Goal: Information Seeking & Learning: Check status

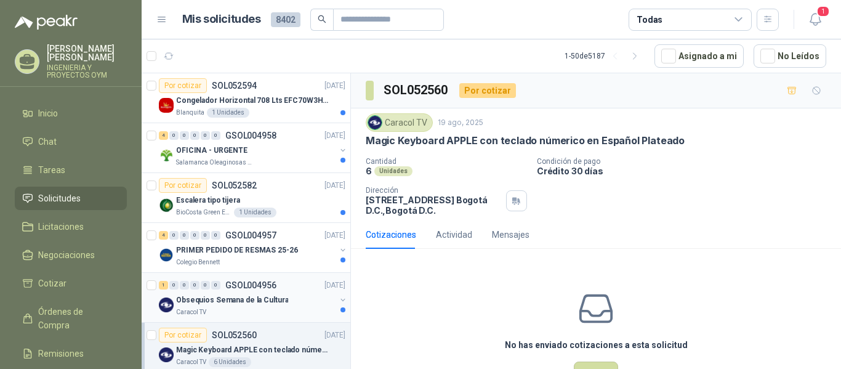
click at [249, 311] on div "Caracol TV" at bounding box center [256, 312] width 160 height 10
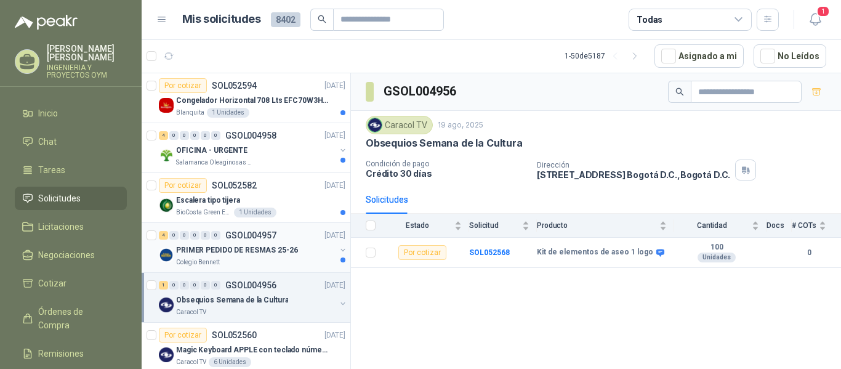
click at [283, 243] on div "PRIMER PEDIDO DE RESMAS 25-26" at bounding box center [256, 250] width 160 height 15
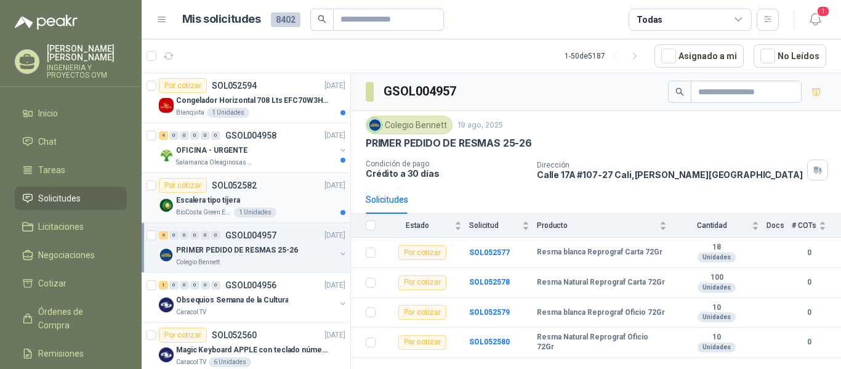
click at [280, 200] on div "Escalera tipo tijera" at bounding box center [260, 200] width 169 height 15
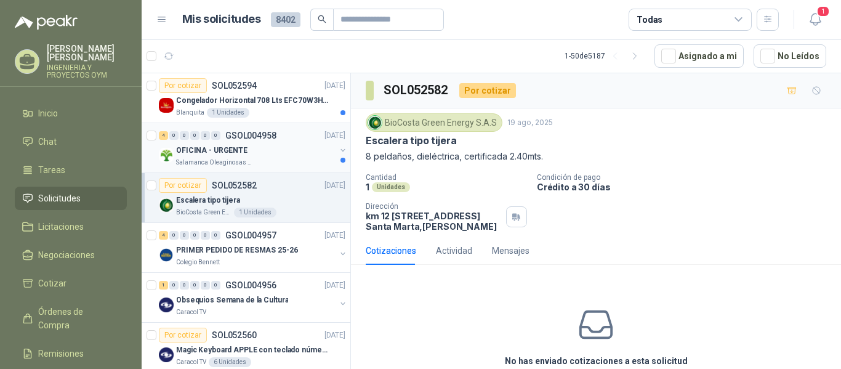
click at [277, 146] on div "OFICINA - URGENTE" at bounding box center [256, 150] width 160 height 15
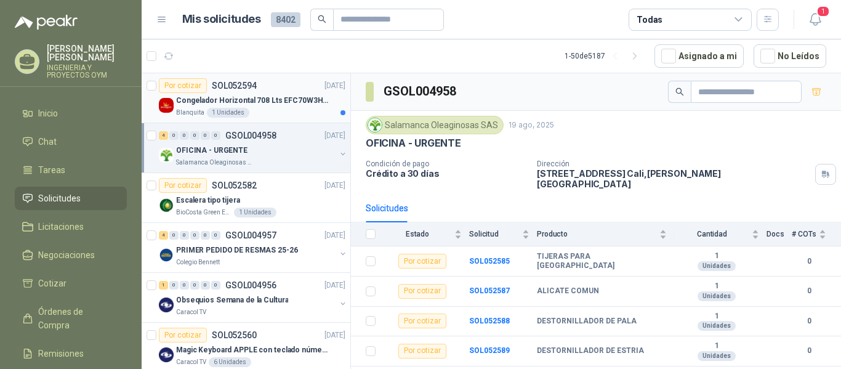
click at [222, 93] on div "Congelador Horizontal 708 Lts EFC70W3HTW Blanco Modelo EFC70W3HTW Código 501967" at bounding box center [260, 100] width 169 height 15
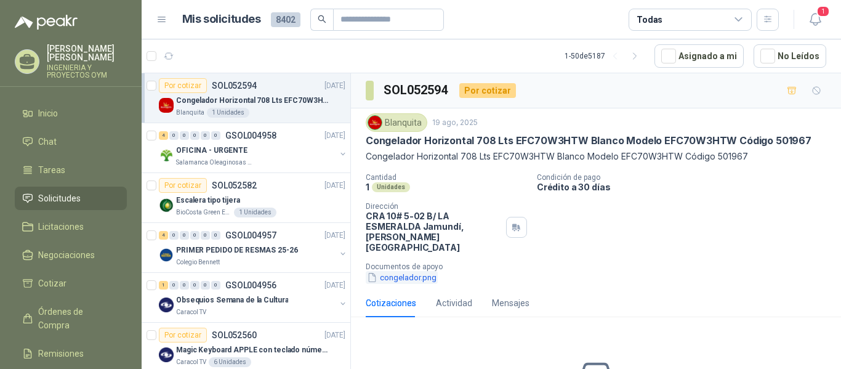
click at [396, 271] on button "congelador.png" at bounding box center [402, 277] width 72 height 13
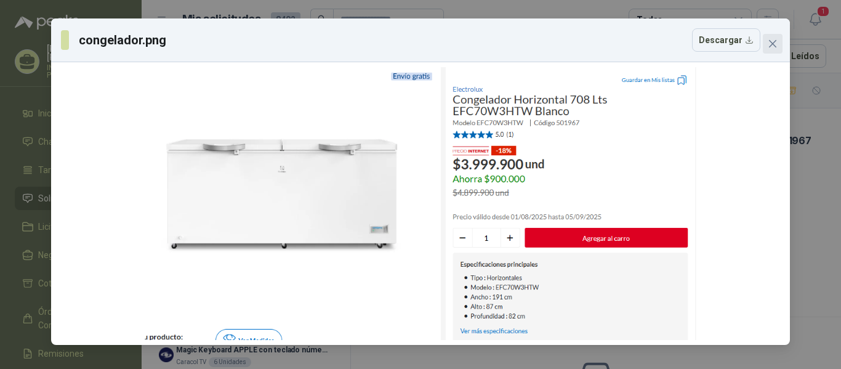
click at [782, 41] on span "Close" at bounding box center [773, 44] width 20 height 10
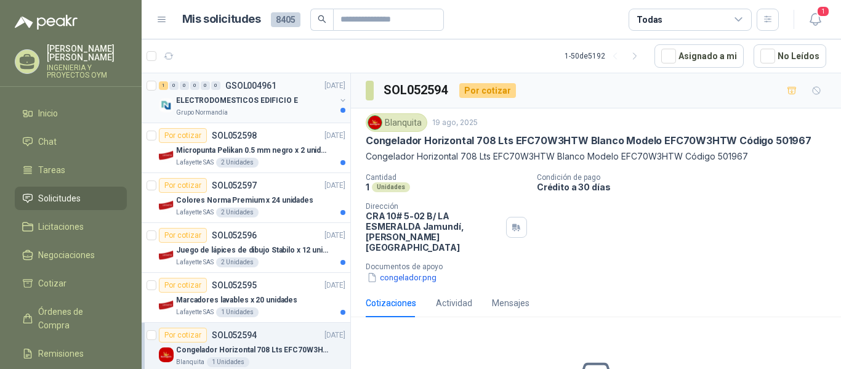
click at [225, 90] on div "1 0 0 0 0 0 GSOL004961 19/08/25" at bounding box center [253, 85] width 189 height 15
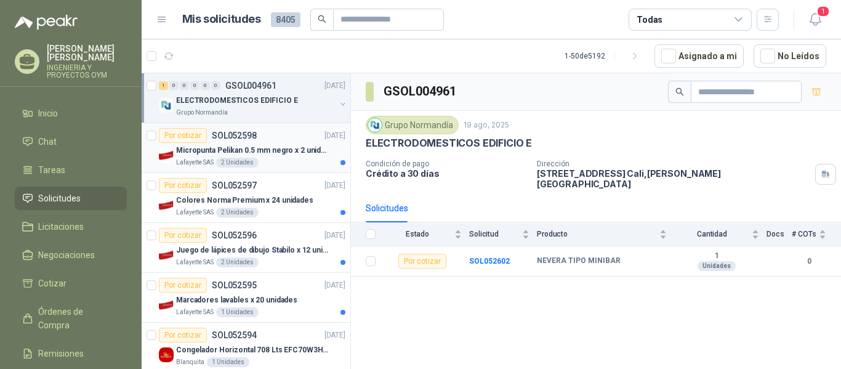
click at [235, 136] on p "SOL052598" at bounding box center [234, 135] width 45 height 9
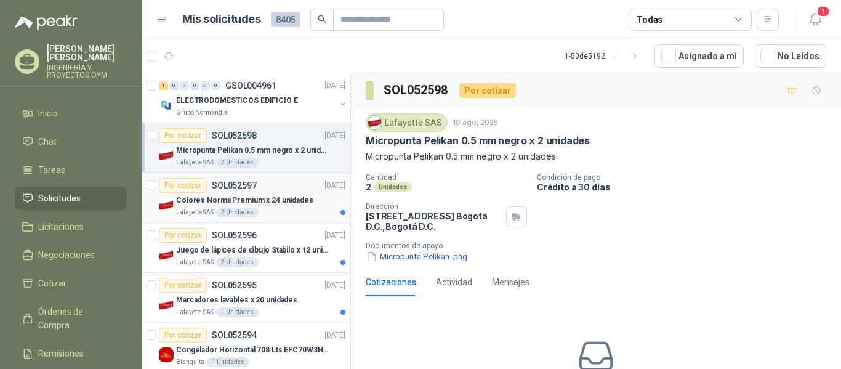
click at [275, 182] on div "Por cotizar SOL052597 19/08/25" at bounding box center [252, 185] width 187 height 15
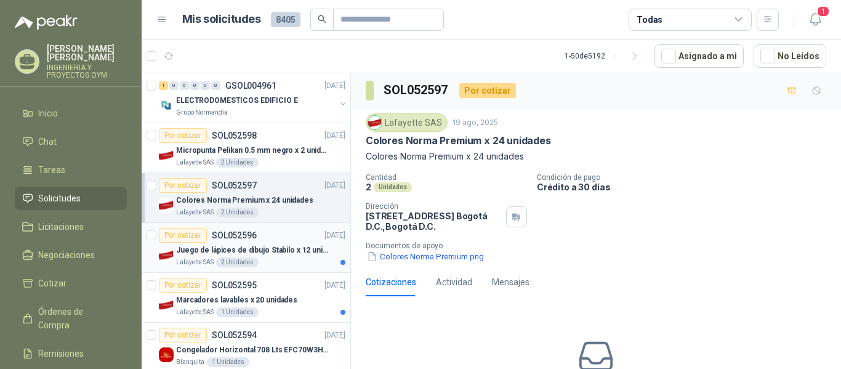
click at [278, 251] on p "Juego de lápices de dibujo Stabilo x 12 unidades" at bounding box center [252, 251] width 153 height 12
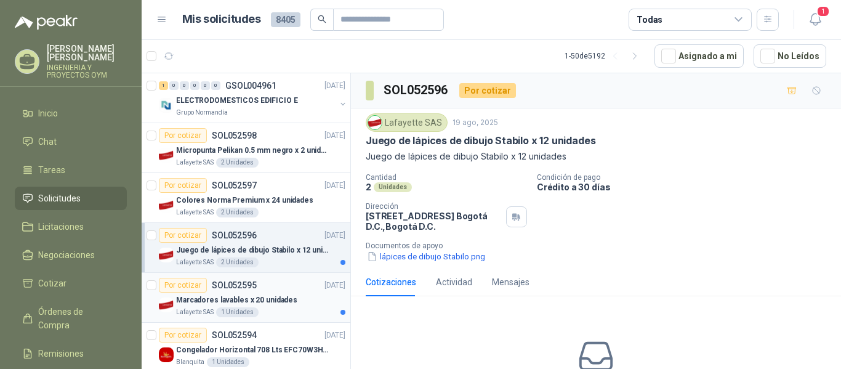
click at [285, 295] on p "Marcadores lavables x 20 unidades" at bounding box center [236, 300] width 121 height 12
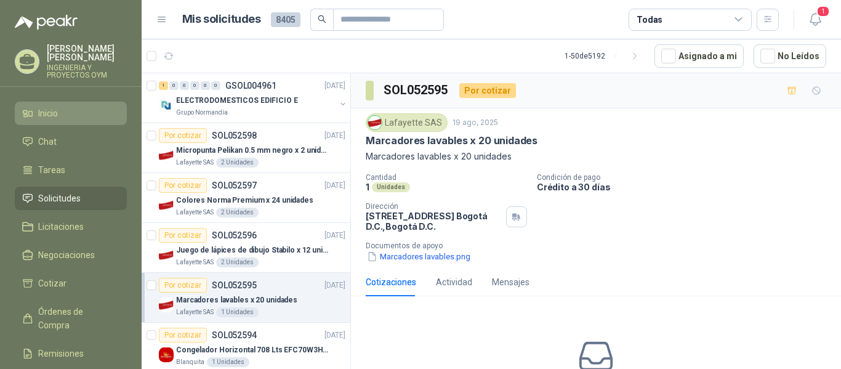
click at [62, 122] on link "Inicio" at bounding box center [71, 113] width 112 height 23
